Goal: Task Accomplishment & Management: Manage account settings

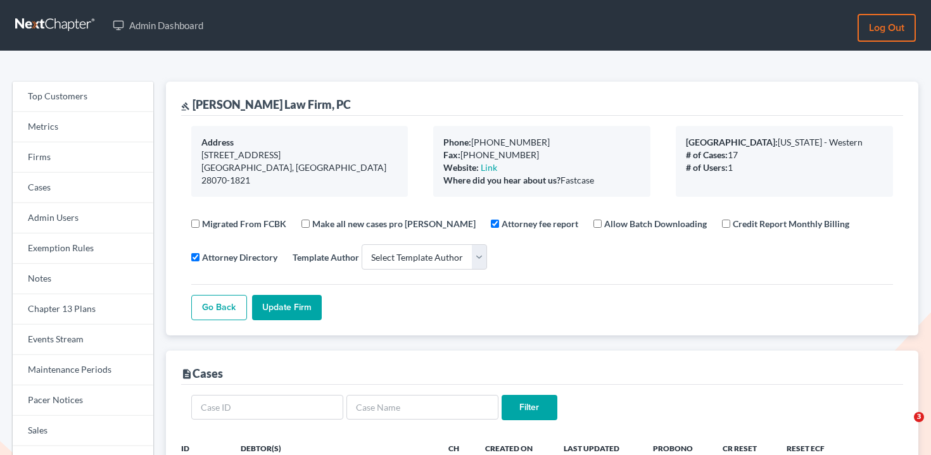
select select
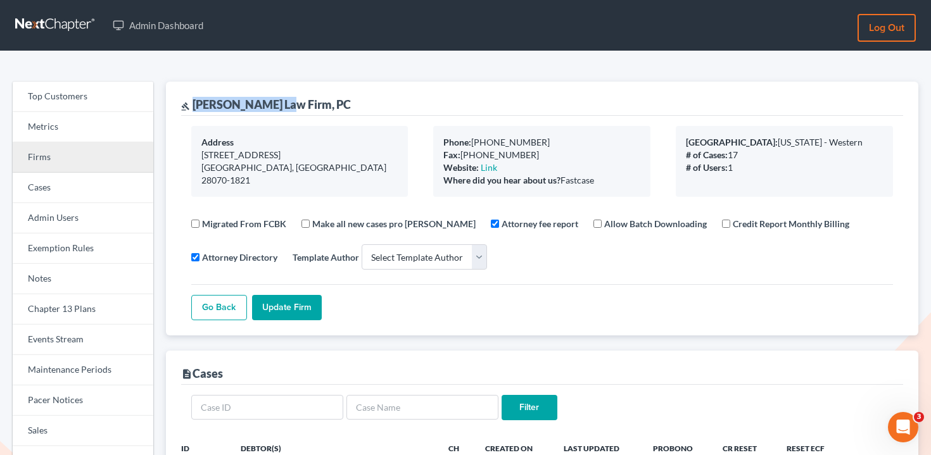
click at [107, 156] on link "Firms" at bounding box center [83, 158] width 141 height 30
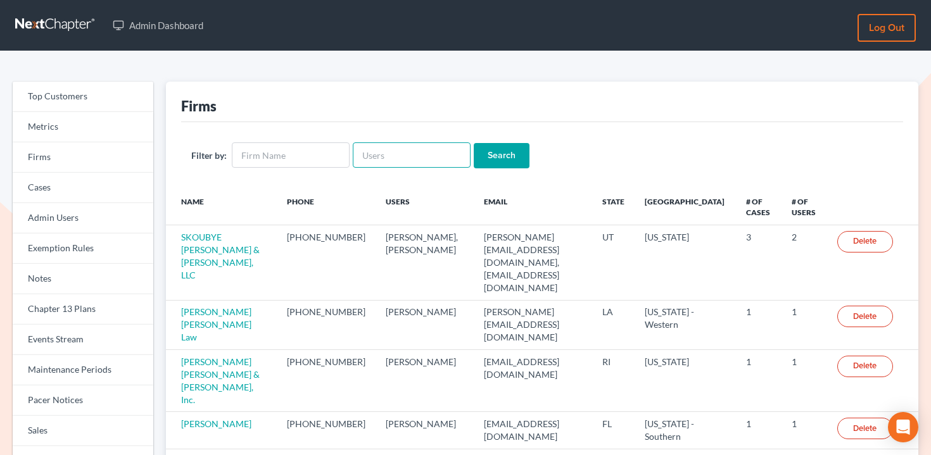
click at [436, 152] on input "text" at bounding box center [412, 155] width 118 height 25
paste input "mike@northgabankruptcy.com"
type input "mike@northgabankruptcy.com"
click at [474, 154] on input "Search" at bounding box center [502, 155] width 56 height 25
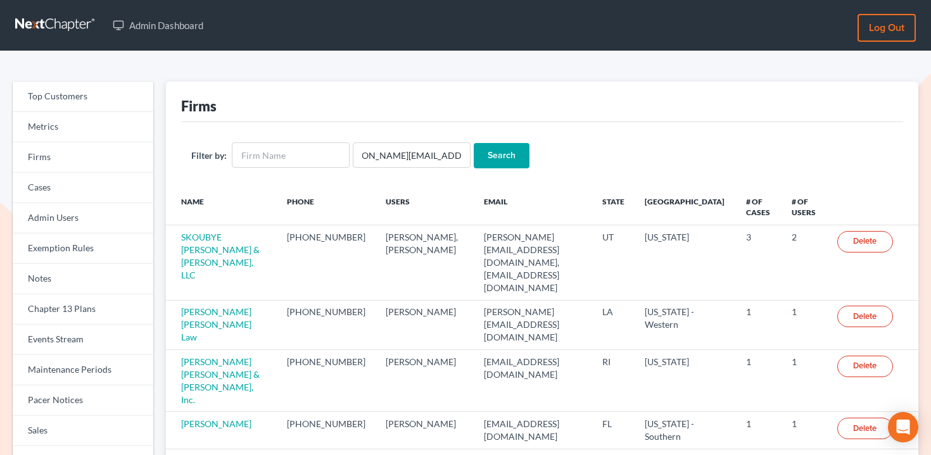
scroll to position [0, 0]
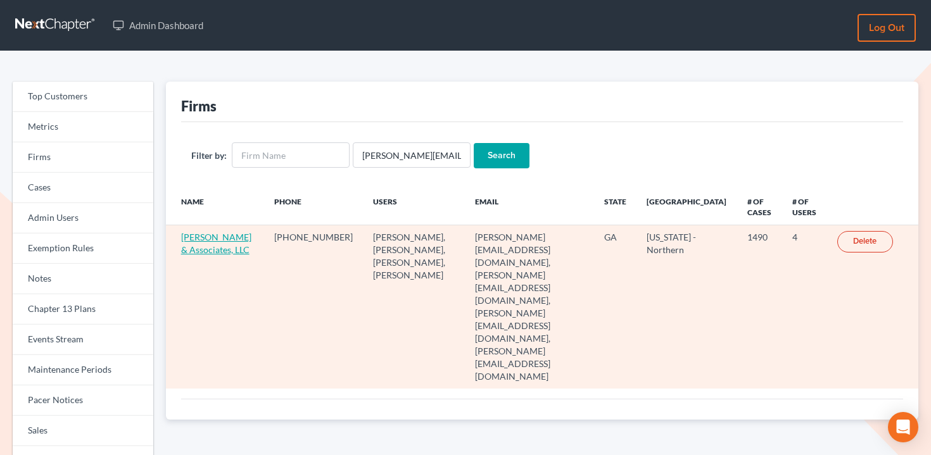
click at [215, 241] on link "Brian R. Cahn & Associates, LLC" at bounding box center [216, 243] width 70 height 23
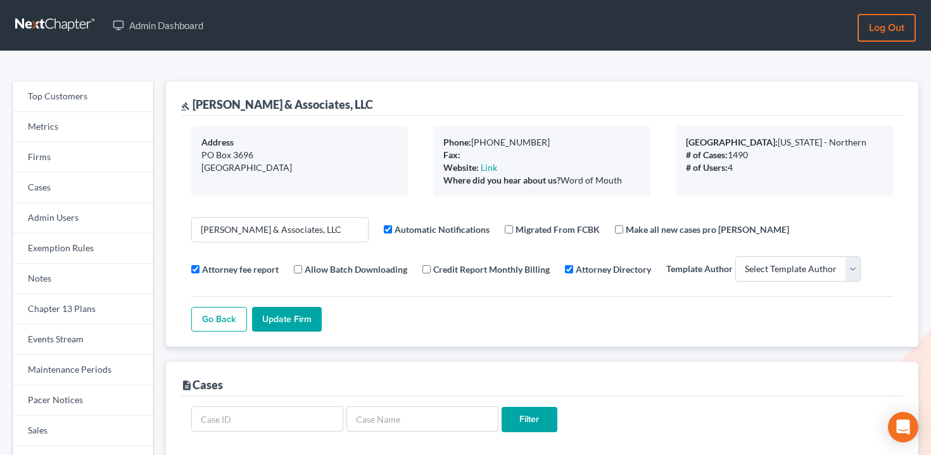
select select
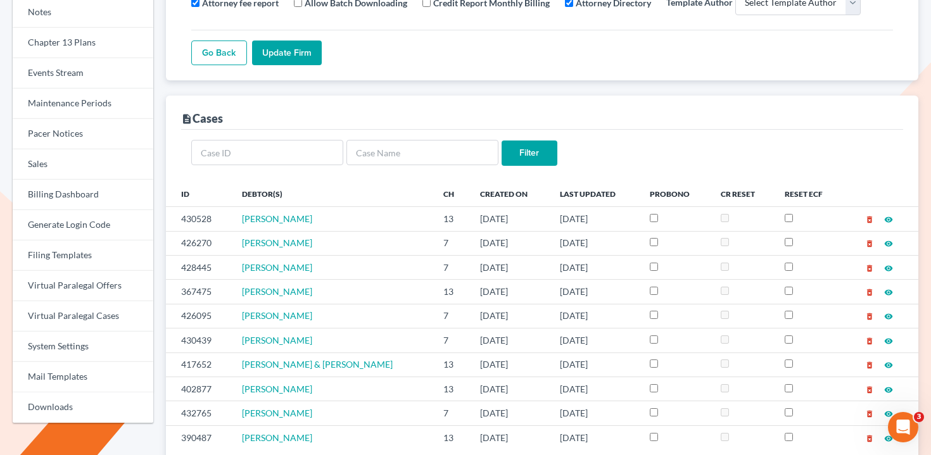
scroll to position [284, 0]
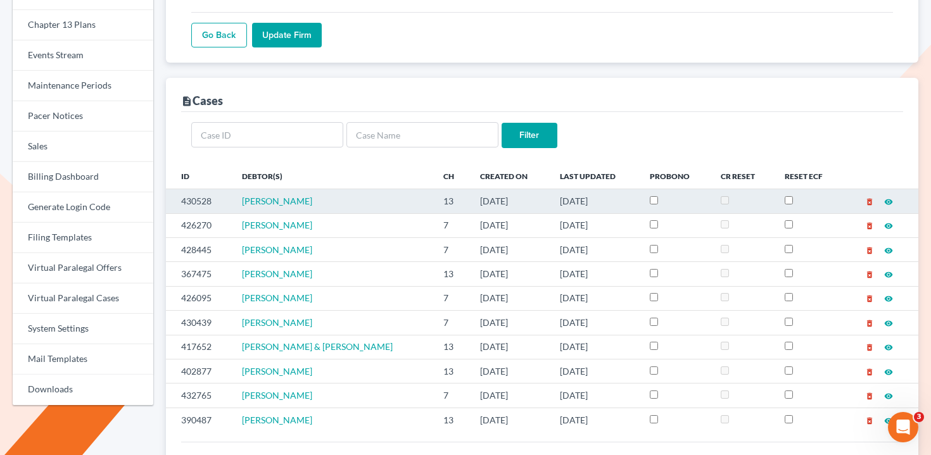
click at [201, 203] on td "430528" at bounding box center [199, 201] width 66 height 24
copy td "430528"
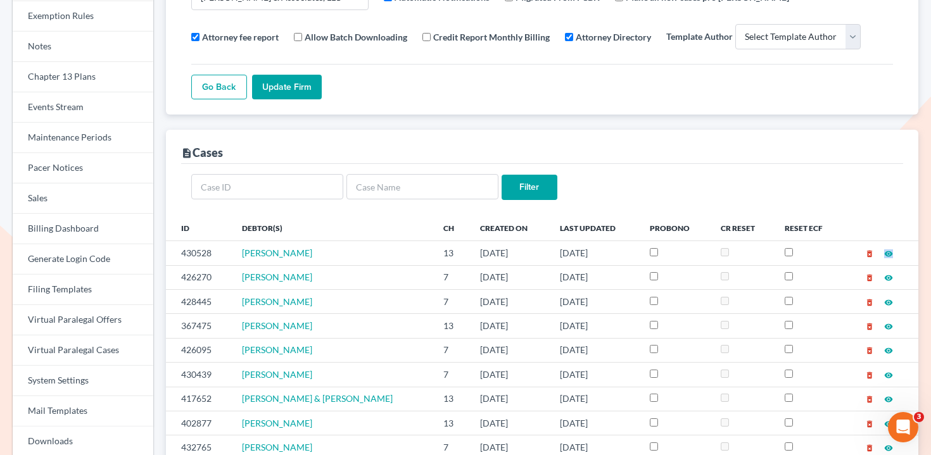
scroll to position [0, 0]
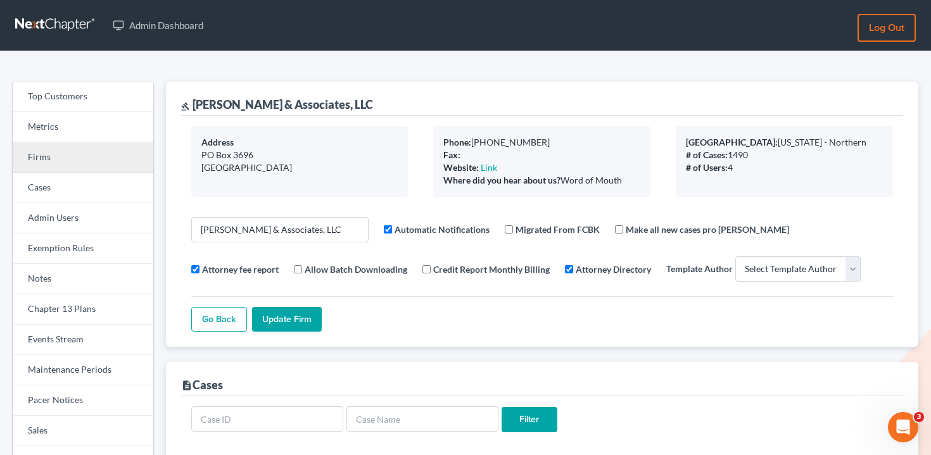
click at [85, 170] on link "Firms" at bounding box center [83, 158] width 141 height 30
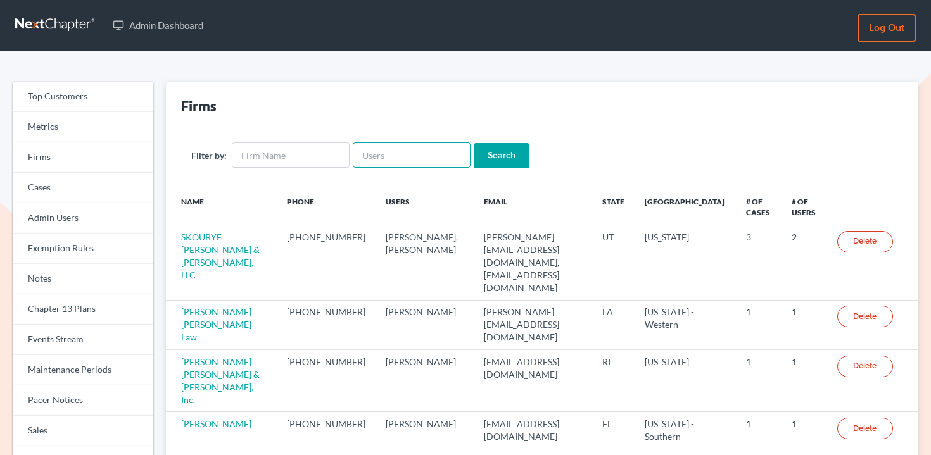
click at [381, 144] on input "text" at bounding box center [412, 155] width 118 height 25
paste input "lmattys@bellsouth.net"
type input "[EMAIL_ADDRESS][DOMAIN_NAME]"
click at [488, 156] on input "Search" at bounding box center [502, 155] width 56 height 25
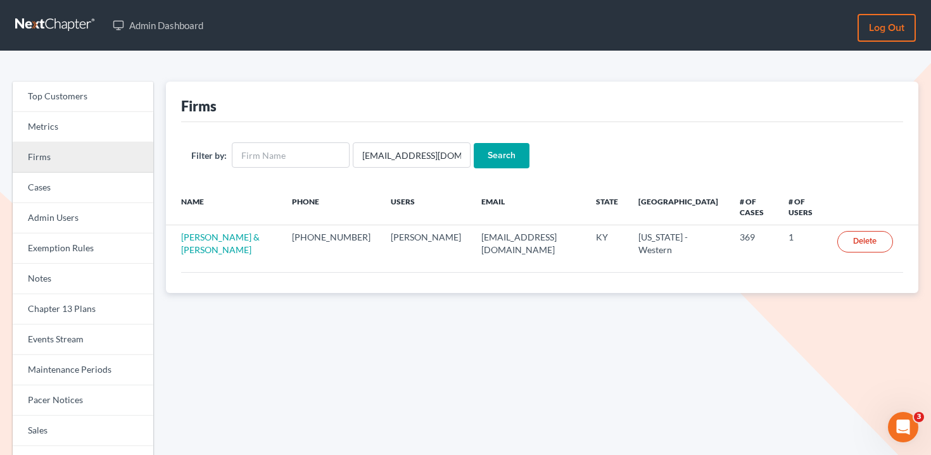
click at [89, 165] on link "Firms" at bounding box center [83, 158] width 141 height 30
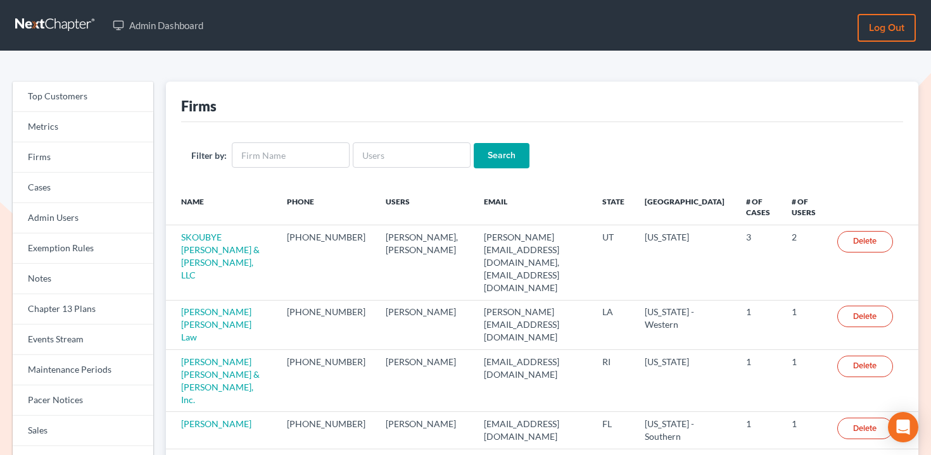
click at [423, 168] on form "Filter by: Search" at bounding box center [542, 156] width 702 height 26
click at [432, 159] on input "text" at bounding box center [412, 155] width 118 height 25
paste input "larry@lwlpc.com"
type input "[PERSON_NAME][EMAIL_ADDRESS][DOMAIN_NAME]"
click at [478, 155] on input "Search" at bounding box center [502, 155] width 56 height 25
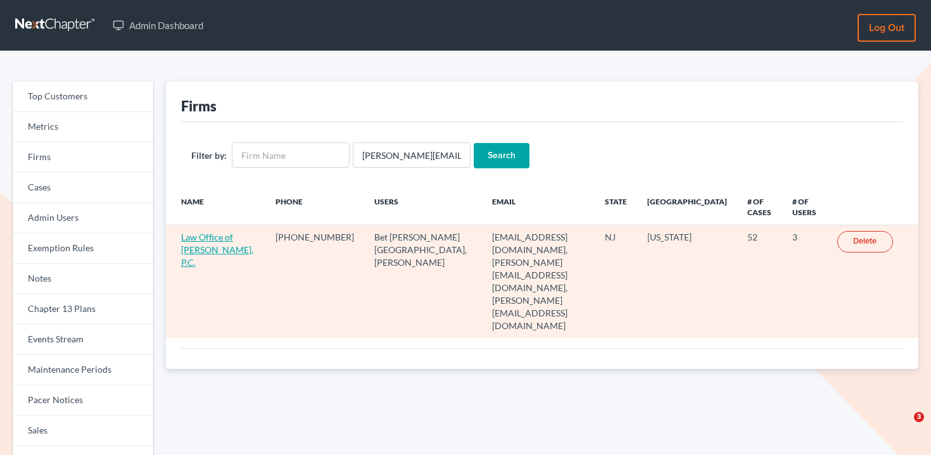
click at [218, 240] on link "Law Office of [PERSON_NAME], P.C." at bounding box center [217, 250] width 72 height 36
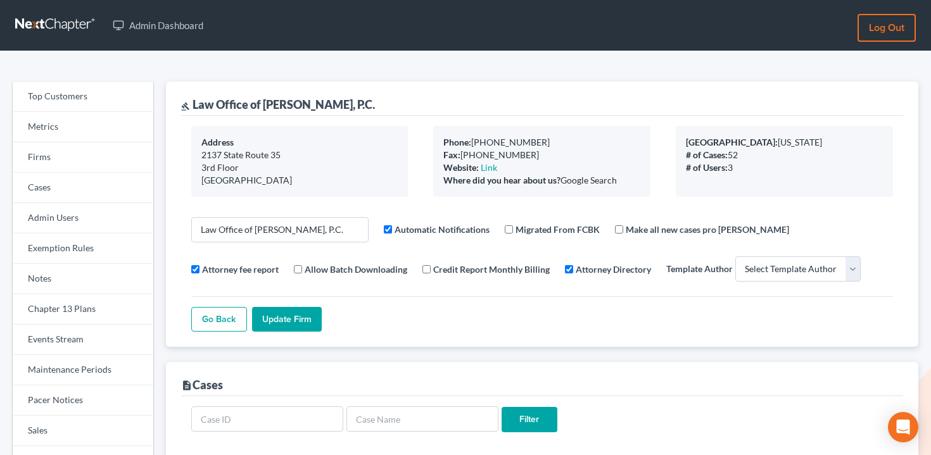
select select
click at [67, 336] on link "Events Stream" at bounding box center [83, 340] width 141 height 30
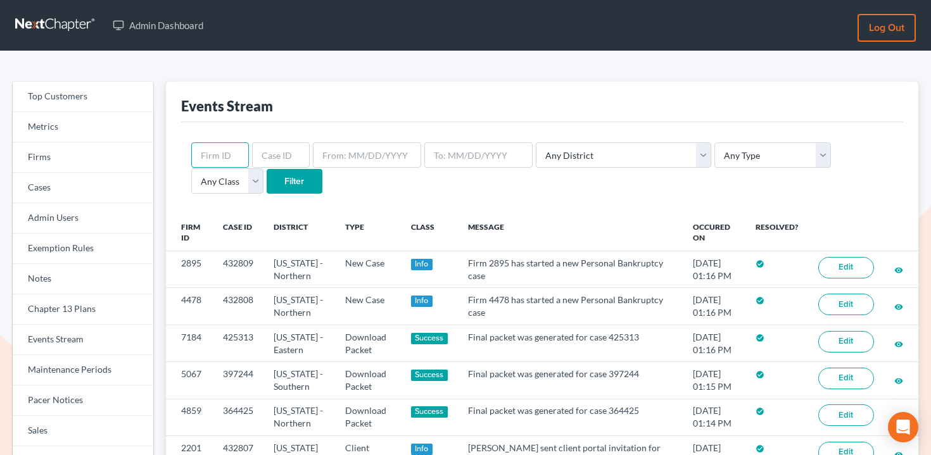
click at [230, 150] on input "text" at bounding box center [220, 155] width 58 height 25
paste input "2473"
type input "2473"
click at [267, 179] on input "Filter" at bounding box center [295, 181] width 56 height 25
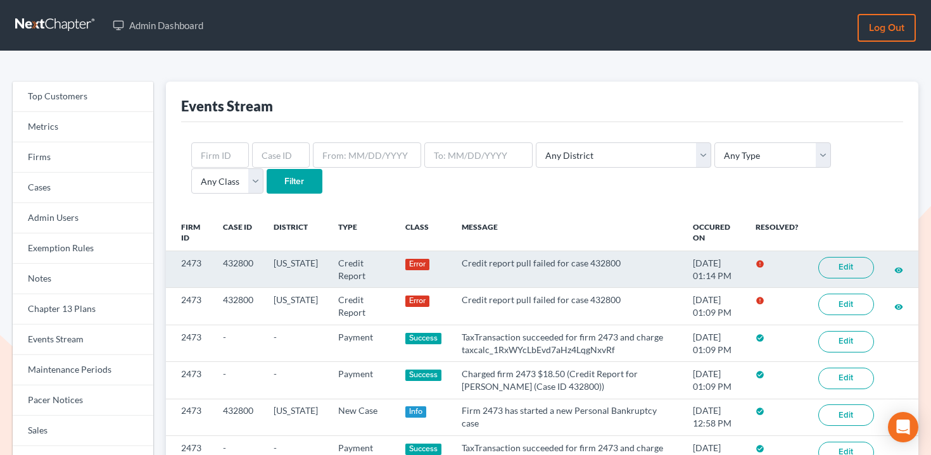
click at [829, 260] on link "Edit" at bounding box center [846, 268] width 56 height 22
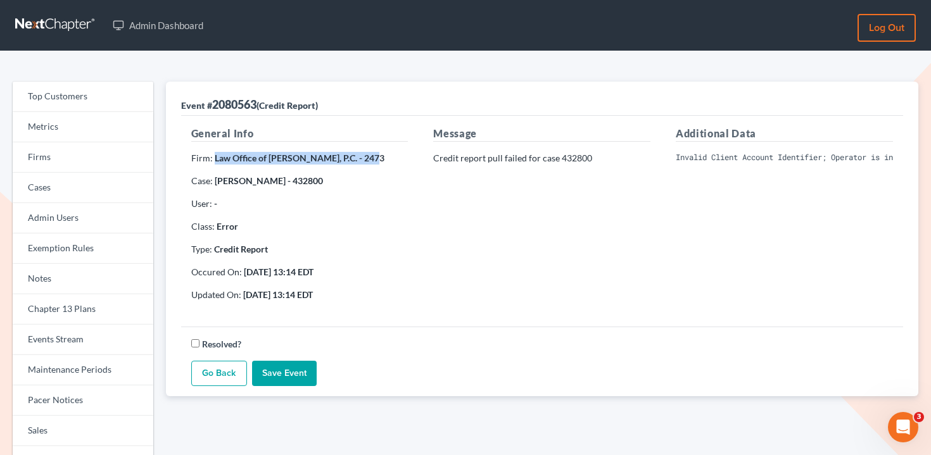
drag, startPoint x: 365, startPoint y: 157, endPoint x: 212, endPoint y: 155, distance: 152.7
click at [212, 155] on p "Firm: Law Office of Lawrence W. Luttrell, P.C. - 2473" at bounding box center [299, 158] width 217 height 13
copy strong "Law Office of Lawrence W. Luttrell, P.C"
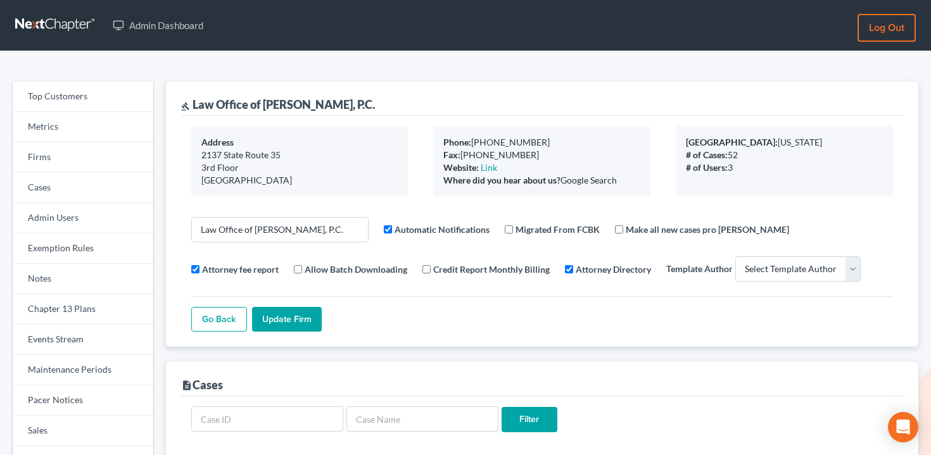
select select
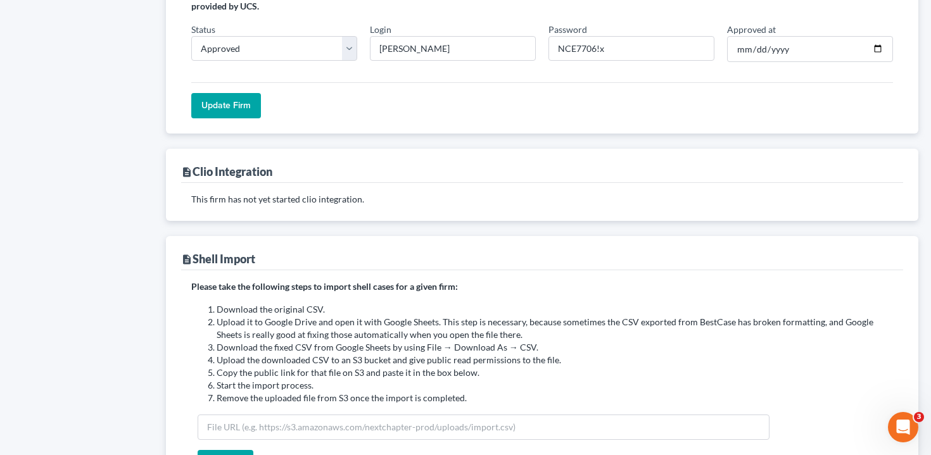
scroll to position [1197, 0]
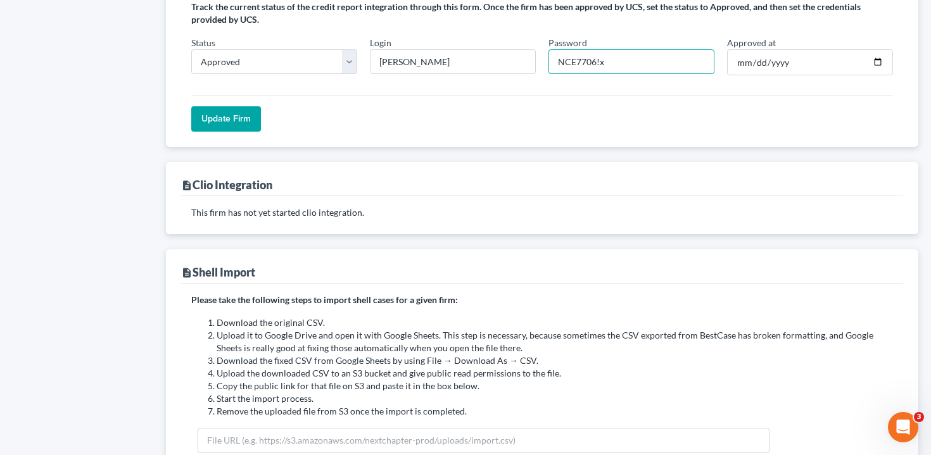
drag, startPoint x: 595, startPoint y: 29, endPoint x: 552, endPoint y: 28, distance: 42.4
click at [552, 49] on input "NCE7706!x" at bounding box center [632, 61] width 166 height 25
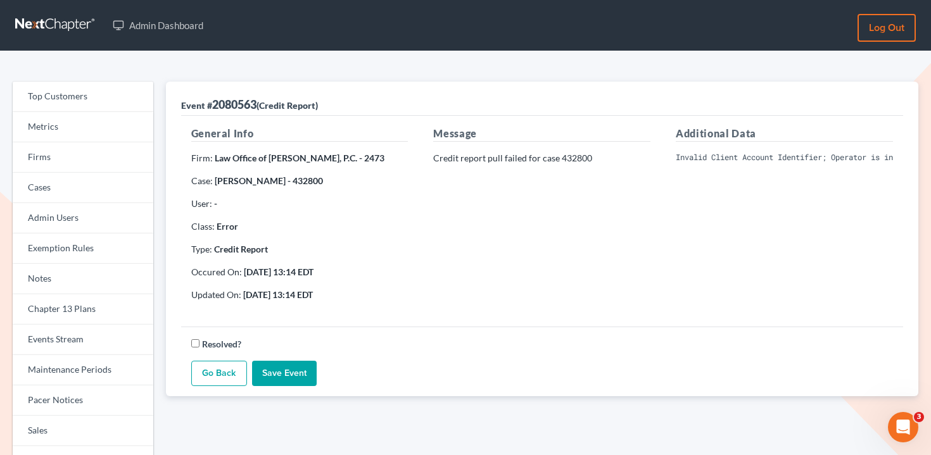
click at [763, 155] on pre "Invalid Client Account Identifier; Operator is inactive. Please visit our websi…" at bounding box center [784, 157] width 217 height 11
copy div "Invalid Client Account Identifier; Operator is inactive. Please visit our websi…"
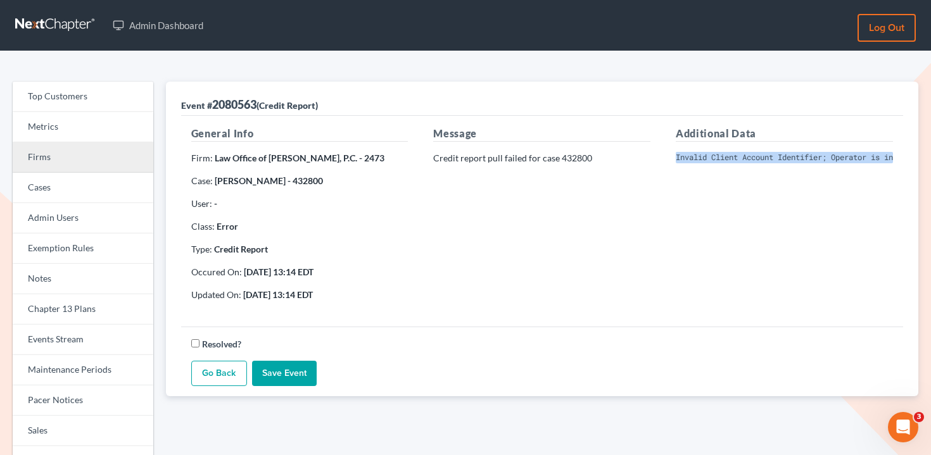
click at [89, 154] on link "Firms" at bounding box center [83, 158] width 141 height 30
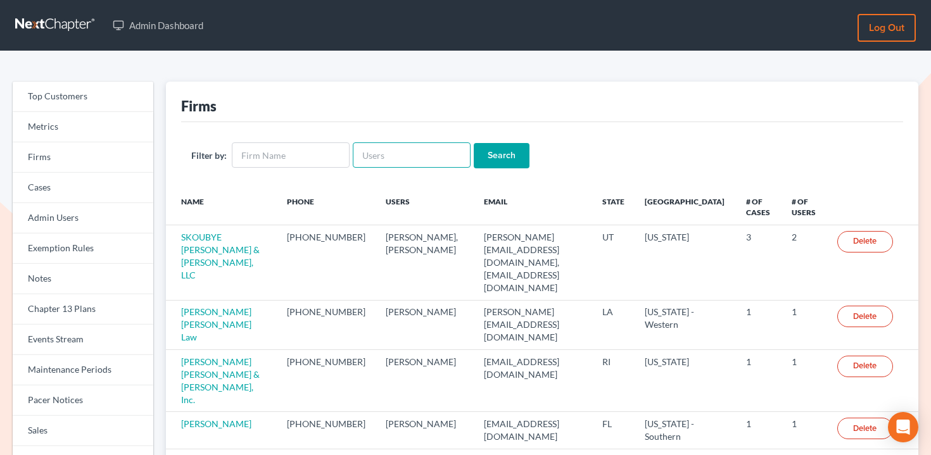
click at [397, 160] on input "text" at bounding box center [412, 155] width 118 height 25
paste input "[EMAIL_ADDRESS][DOMAIN_NAME]"
type input "[EMAIL_ADDRESS][DOMAIN_NAME]"
click at [477, 155] on input "Search" at bounding box center [502, 155] width 56 height 25
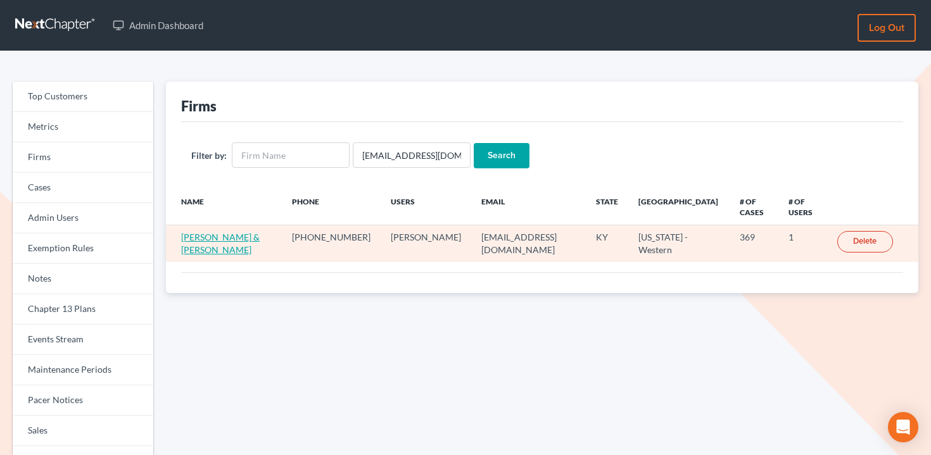
click at [209, 232] on link "Lowen & Morris" at bounding box center [220, 243] width 79 height 23
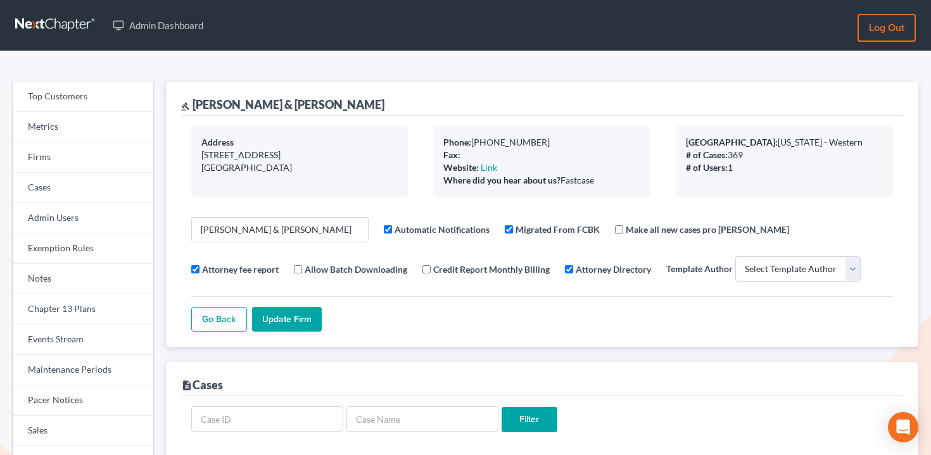
select select
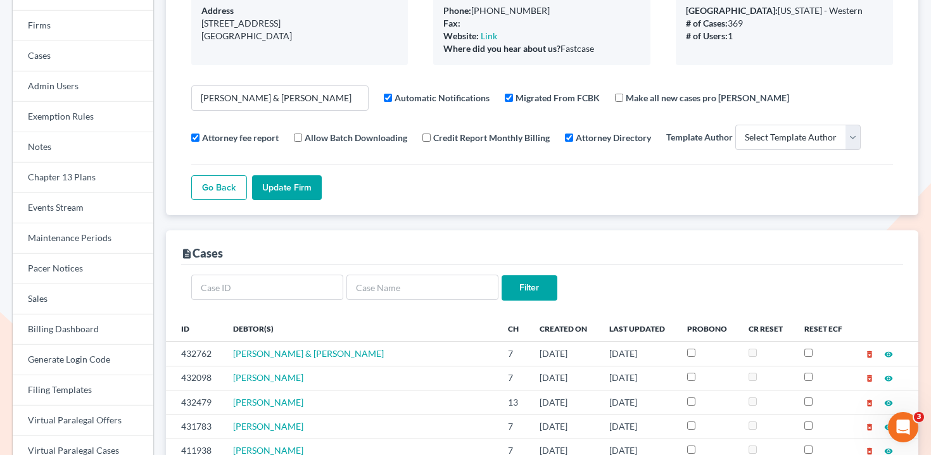
scroll to position [199, 0]
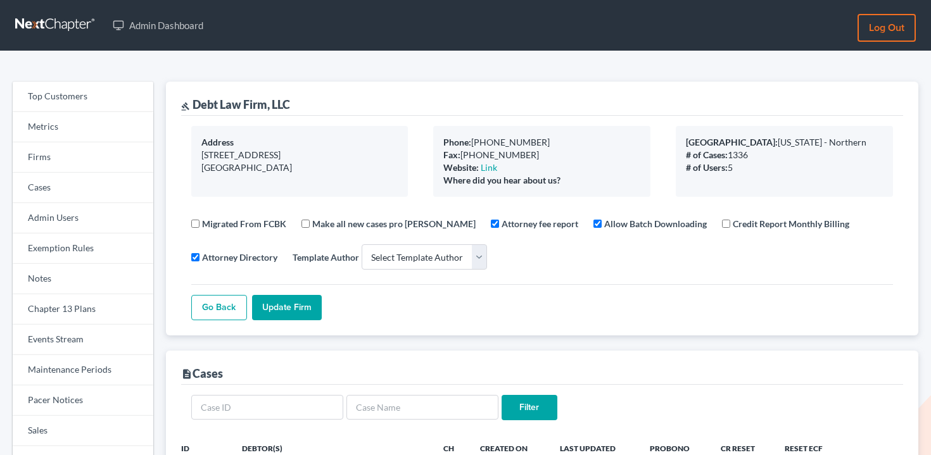
select select
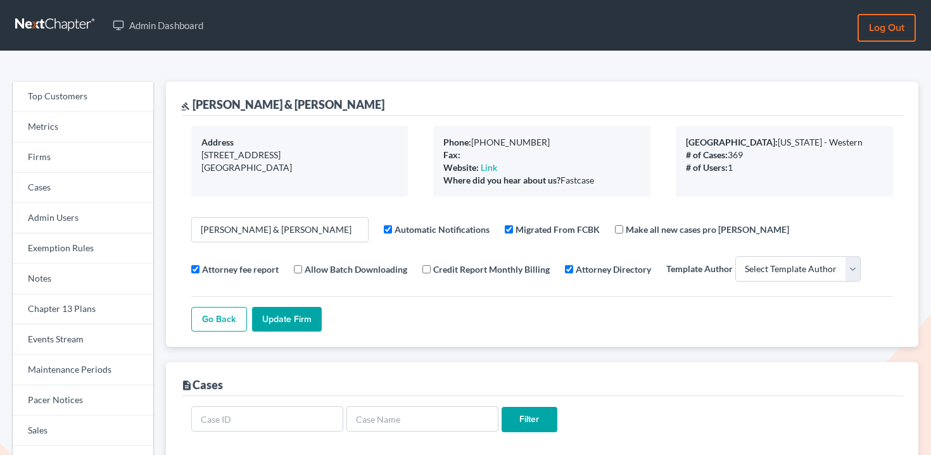
select select
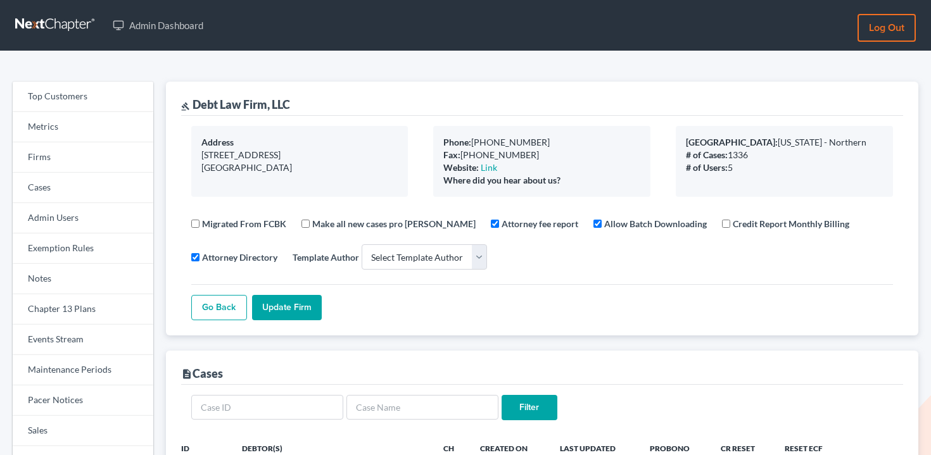
select select
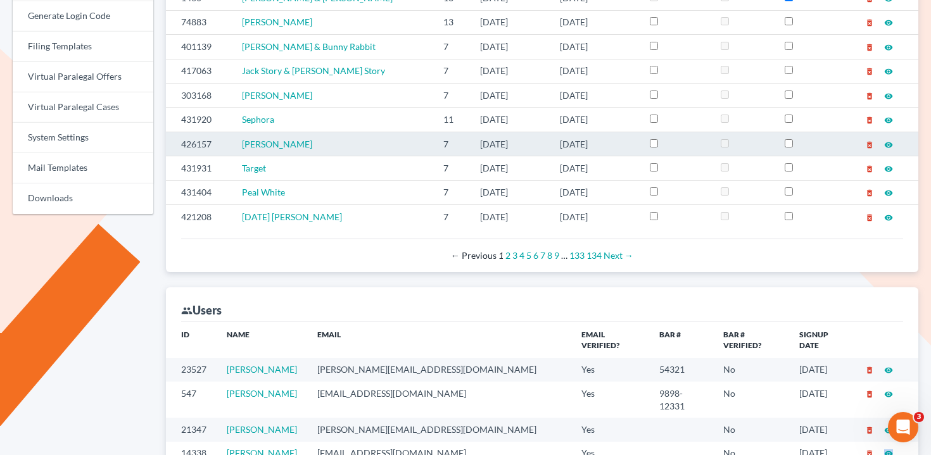
scroll to position [591, 0]
